Goal: Task Accomplishment & Management: Manage account settings

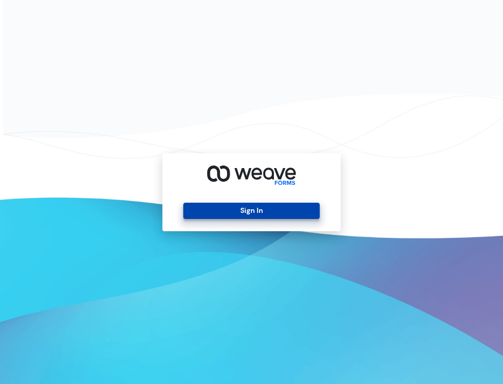
click at [305, 210] on button "Sign In" at bounding box center [251, 211] width 136 height 16
